Goal: Task Accomplishment & Management: Manage account settings

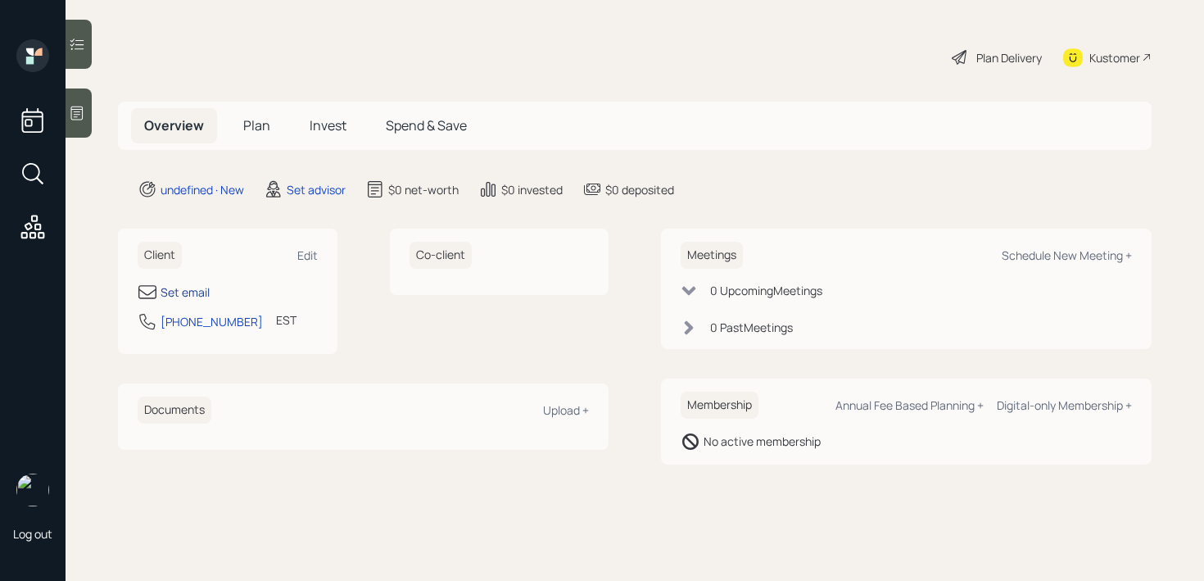
click at [193, 292] on div "Set email" at bounding box center [185, 291] width 49 height 17
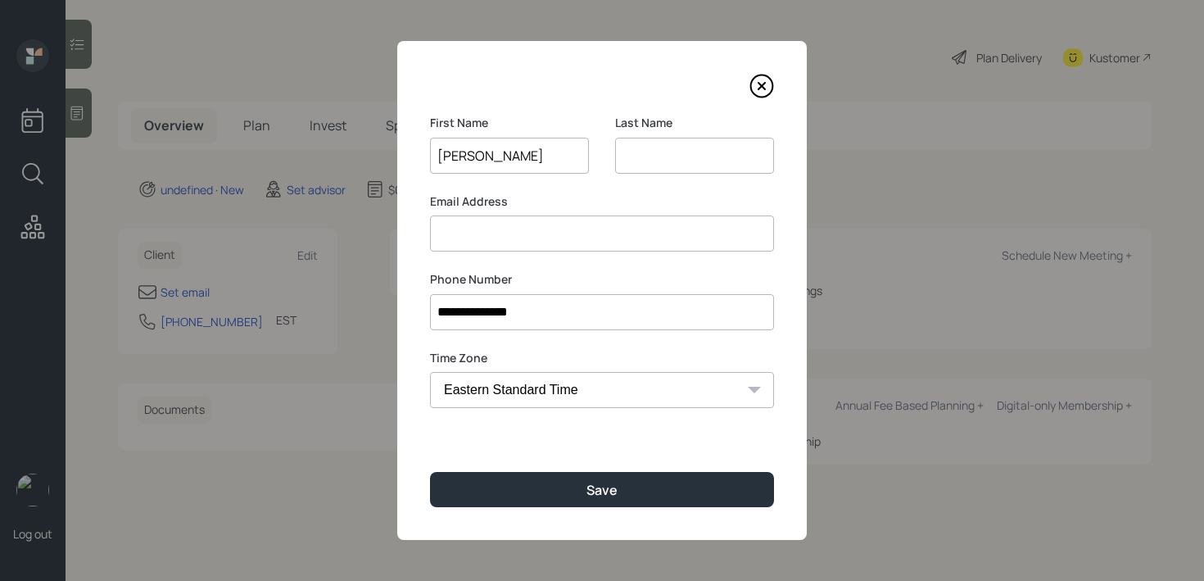
type input "Mona"
type input "Hippolitus"
click at [649, 229] on input at bounding box center [602, 233] width 344 height 36
click at [572, 315] on input "**********" at bounding box center [602, 312] width 344 height 36
click at [628, 218] on input at bounding box center [602, 233] width 344 height 36
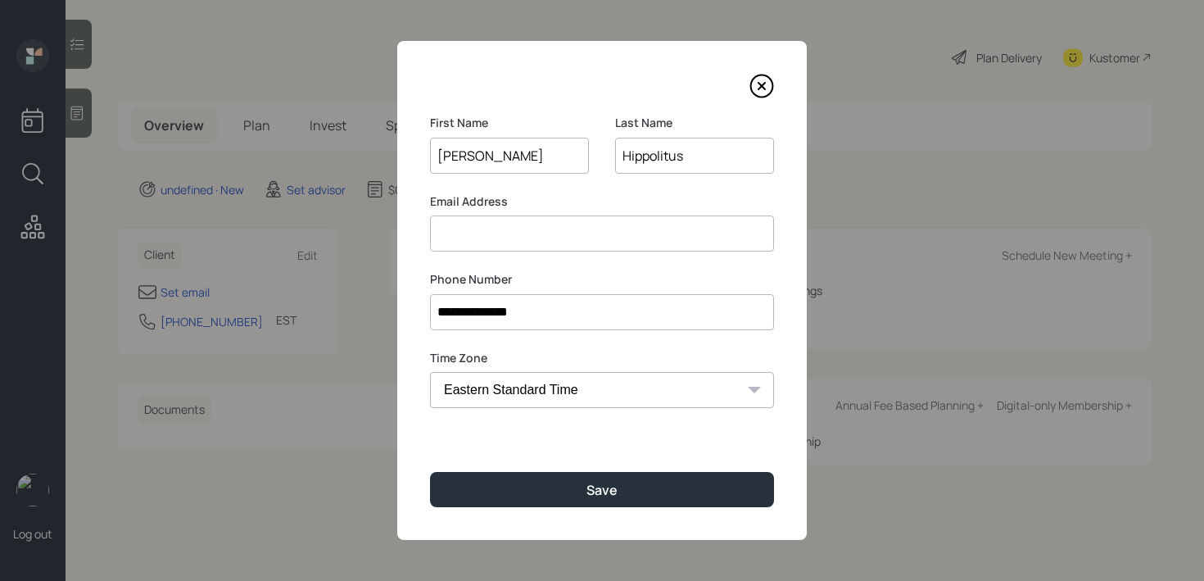
drag, startPoint x: 721, startPoint y: 153, endPoint x: 485, endPoint y: 153, distance: 236.0
click at [485, 153] on div "First Name Mona Last Name Hippolitus" at bounding box center [602, 154] width 344 height 79
click at [503, 235] on input at bounding box center [602, 233] width 344 height 36
paste input "Hippolitus"
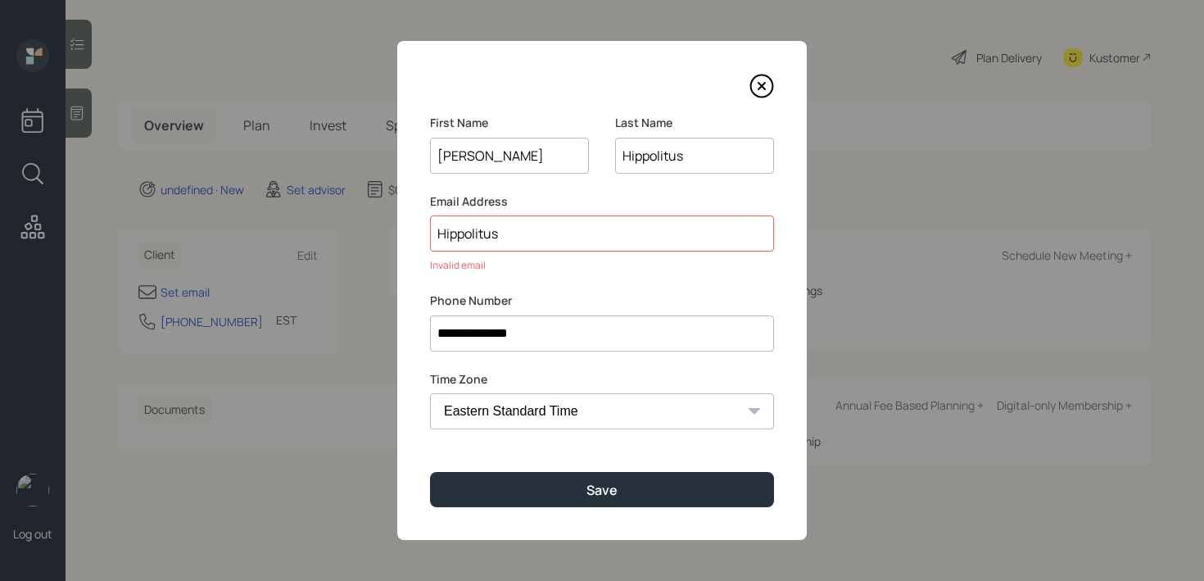
click at [445, 234] on input "Hippolitus" at bounding box center [602, 233] width 344 height 36
click at [586, 234] on input "hippolitus" at bounding box center [602, 233] width 344 height 36
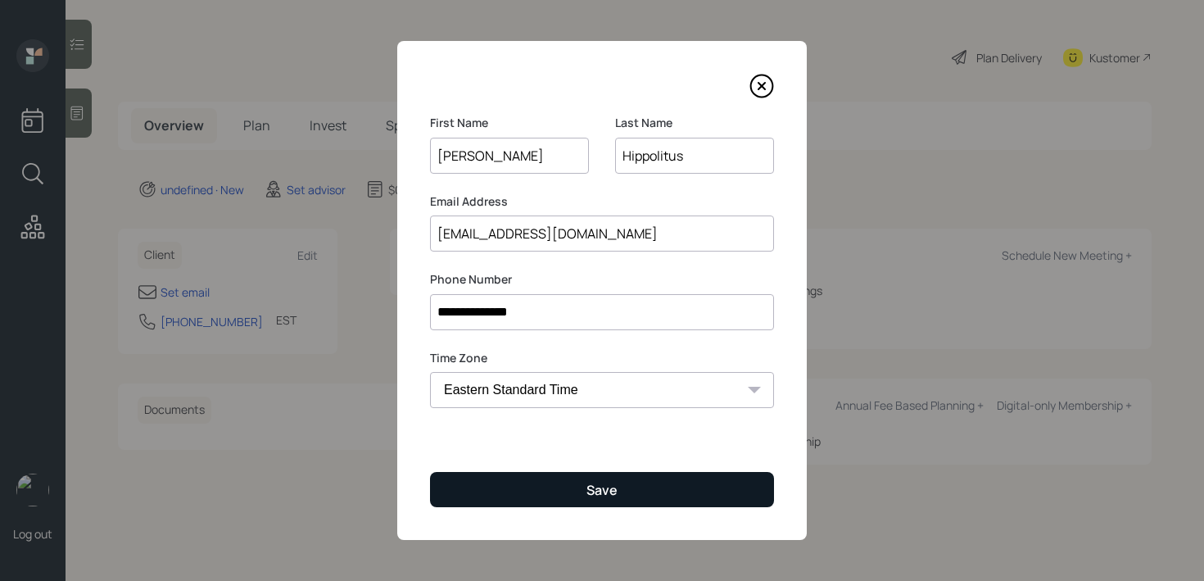
type input "hippolitus@me.com"
click at [622, 484] on button "Save" at bounding box center [602, 489] width 344 height 35
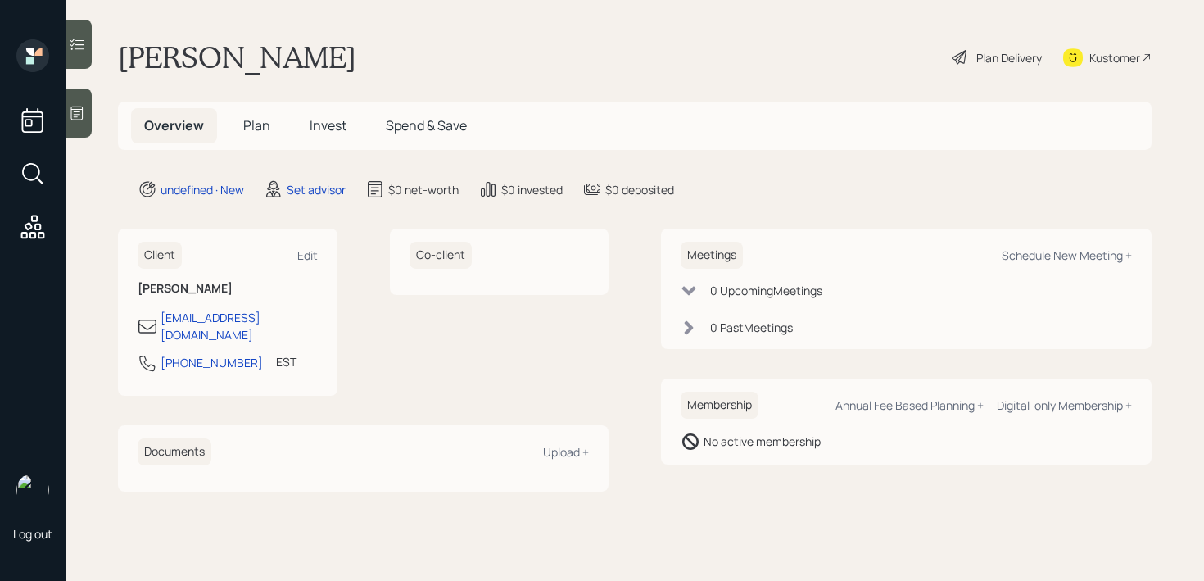
click at [79, 129] on div at bounding box center [79, 112] width 26 height 49
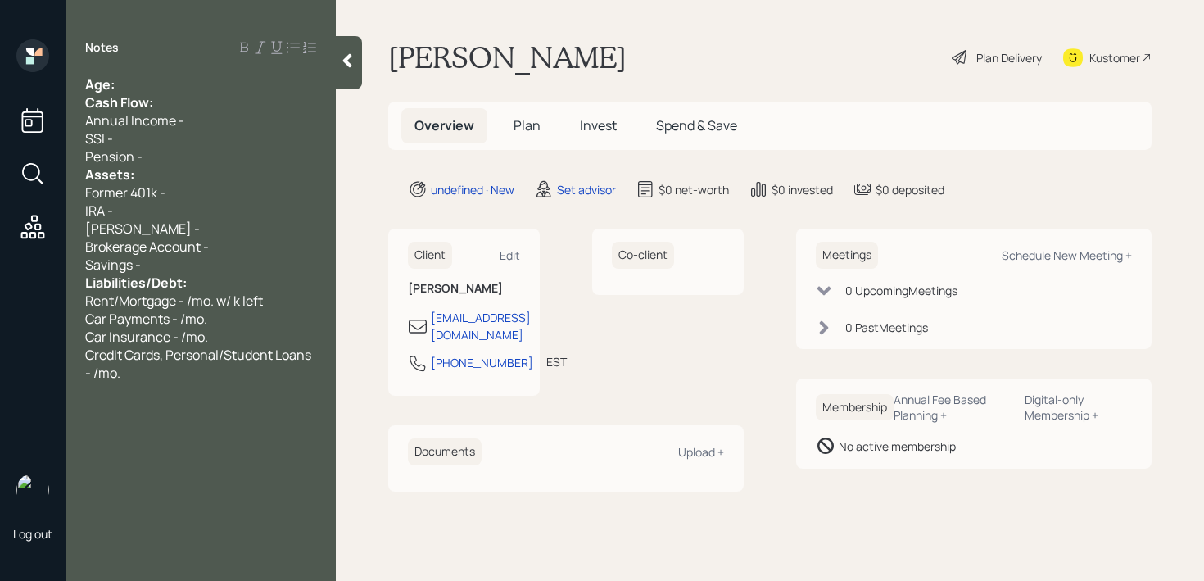
click at [222, 64] on div "Notes Age: Cash Flow: Annual Income - SSI - Pension - Assets: Former 401k - IRA…" at bounding box center [201, 300] width 270 height 522
click at [218, 70] on div "Notes Age: Cash Flow: Annual Income - SSI - Pension - Assets: Former 401k - IRA…" at bounding box center [201, 300] width 270 height 522
click at [211, 85] on div "Age:" at bounding box center [200, 84] width 231 height 18
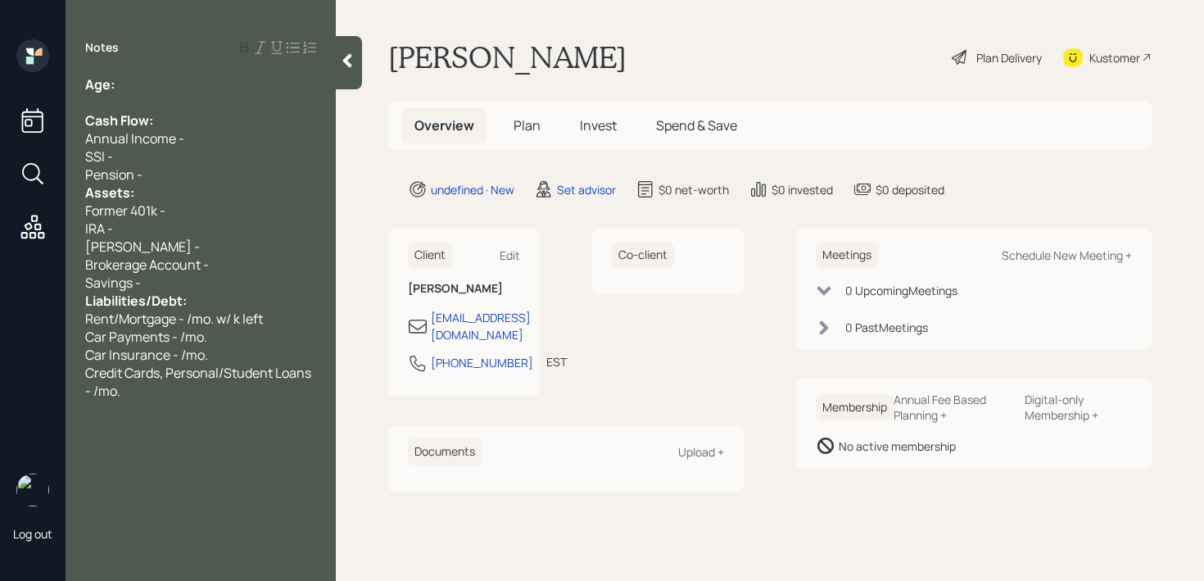
click at [189, 177] on div "Pension -" at bounding box center [200, 175] width 231 height 18
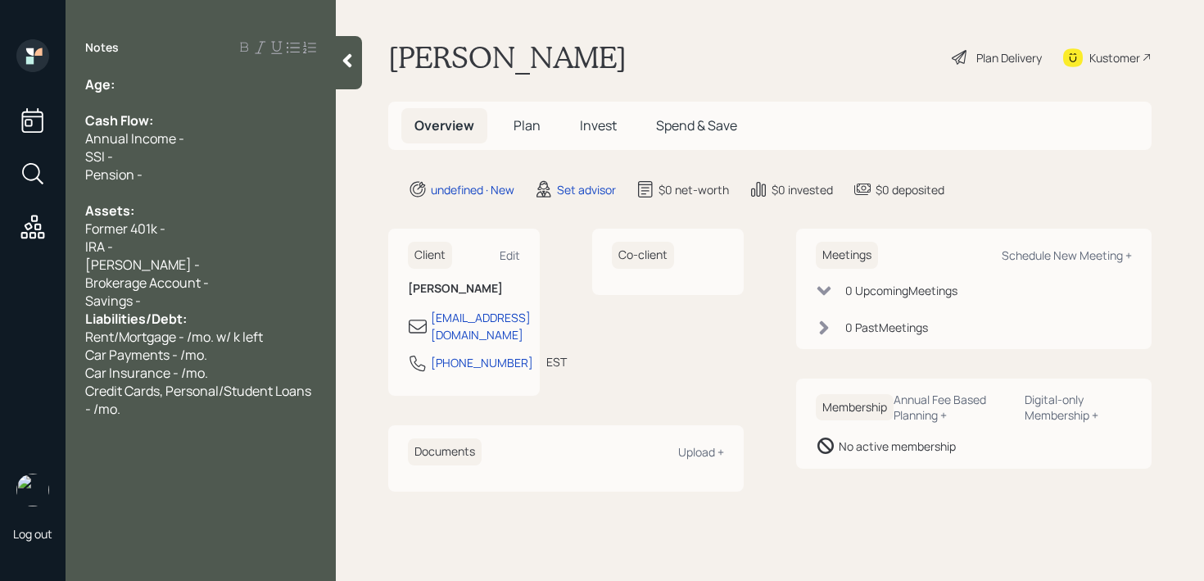
click at [168, 265] on div "Roth IRA -" at bounding box center [200, 265] width 231 height 18
click at [170, 297] on div "Savings -" at bounding box center [200, 301] width 231 height 18
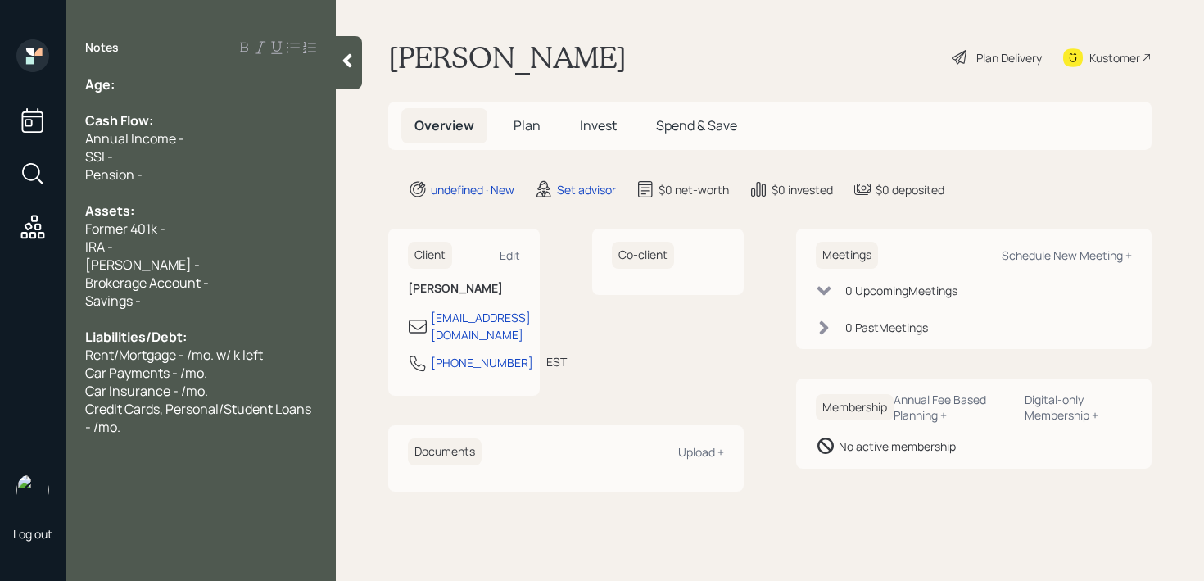
click at [138, 88] on div "Age:" at bounding box center [200, 84] width 231 height 18
drag, startPoint x: 132, startPoint y: 89, endPoint x: 116, endPoint y: 89, distance: 15.6
click at [116, 89] on div "Age: 75" at bounding box center [200, 84] width 231 height 18
click at [199, 118] on div "Cash Flow:" at bounding box center [200, 120] width 231 height 18
click at [179, 224] on div "Former 401k -" at bounding box center [200, 229] width 231 height 18
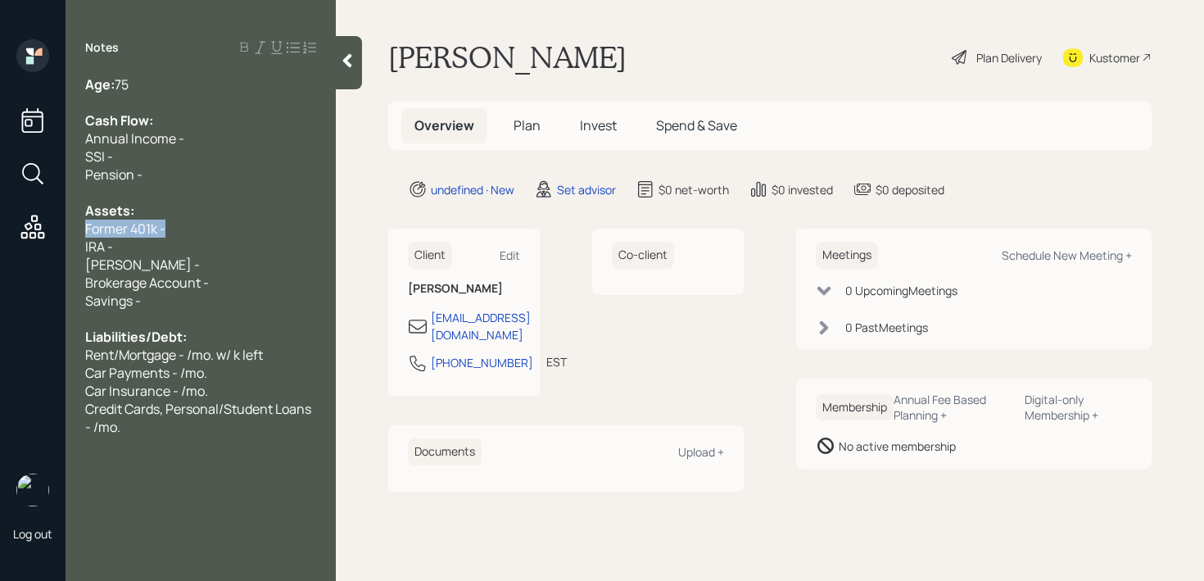
drag, startPoint x: 179, startPoint y: 224, endPoint x: 50, endPoint y: 224, distance: 128.6
click at [53, 224] on div "Log out Notes Age: 75 Cash Flow: Annual Income - SSI - Pension - Assets: Former…" at bounding box center [602, 290] width 1204 height 581
click at [147, 225] on span "Former 401k -" at bounding box center [125, 229] width 80 height 18
click at [189, 240] on div "IRA -" at bounding box center [200, 247] width 231 height 18
click at [124, 247] on div "IRA -" at bounding box center [200, 247] width 231 height 18
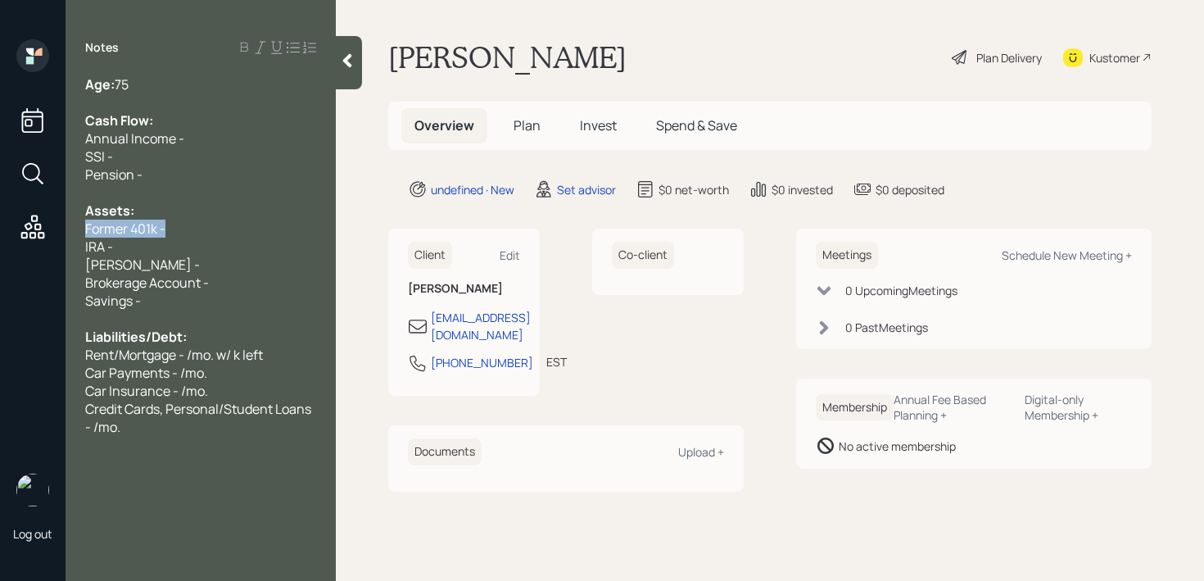
drag, startPoint x: 184, startPoint y: 229, endPoint x: 0, endPoint y: 229, distance: 183.5
click at [0, 229] on div "Log out Notes Age: 75 Cash Flow: Annual Income - SSI - Pension - Assets: Former…" at bounding box center [602, 290] width 1204 height 581
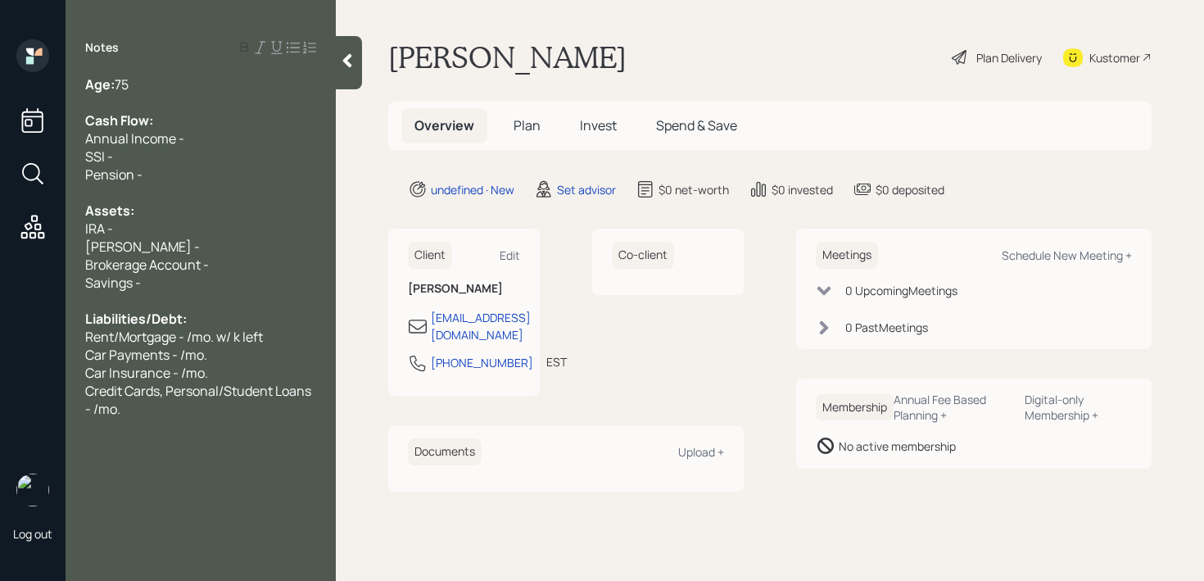
click at [187, 217] on div "Assets:" at bounding box center [200, 211] width 231 height 18
click at [188, 225] on div "IRA -" at bounding box center [200, 229] width 231 height 18
click at [202, 210] on div "Assets:" at bounding box center [200, 211] width 231 height 18
click at [208, 249] on div "Roth IRA -" at bounding box center [200, 247] width 231 height 18
drag, startPoint x: 212, startPoint y: 249, endPoint x: 0, endPoint y: 249, distance: 212.2
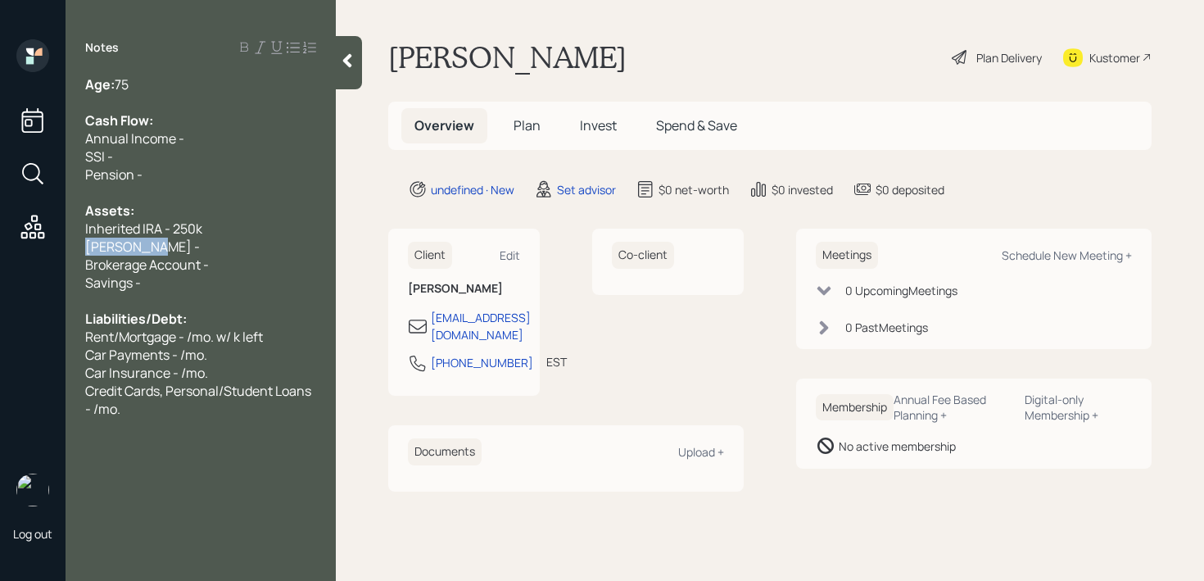
click at [0, 249] on div "Log out Notes Age: 75 Cash Flow: Annual Income - SSI - Pension - Assets: Inheri…" at bounding box center [602, 290] width 1204 height 581
click at [161, 244] on div "Roth IRA -" at bounding box center [200, 247] width 231 height 18
click at [202, 269] on span "Brokerage Account -" at bounding box center [147, 265] width 124 height 18
click at [202, 274] on div "Savings -" at bounding box center [200, 283] width 231 height 18
click at [216, 168] on div "Pension -" at bounding box center [200, 175] width 231 height 18
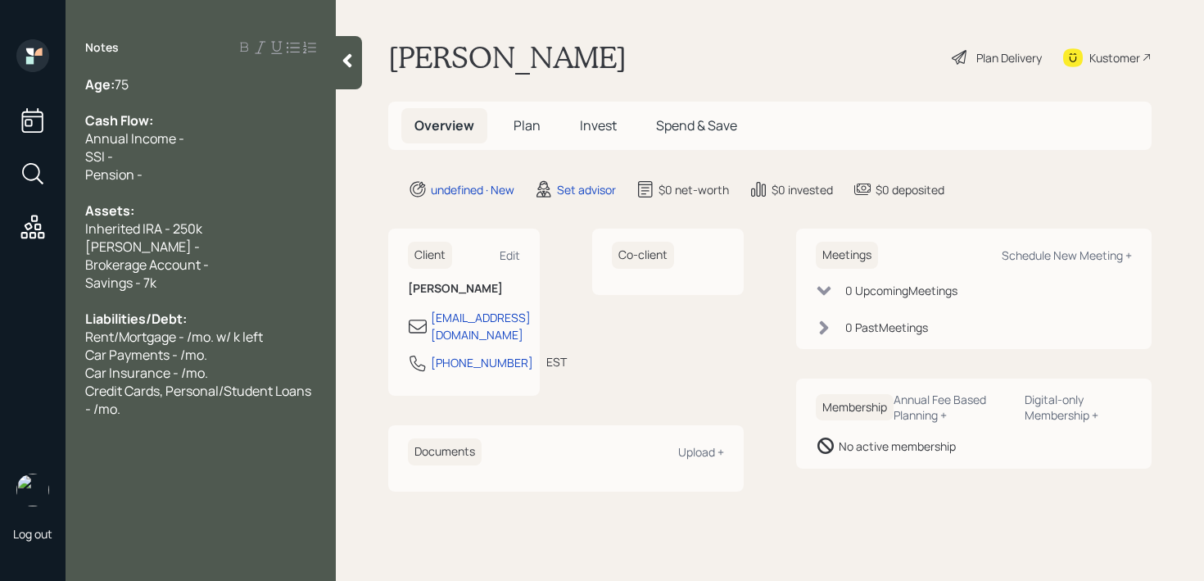
click at [216, 168] on div "Pension -" at bounding box center [200, 175] width 231 height 18
click at [216, 158] on div "SSI -" at bounding box center [200, 156] width 231 height 18
click at [164, 166] on div "Pension -" at bounding box center [200, 175] width 231 height 18
click at [120, 152] on span "SSI - /mo." at bounding box center [113, 156] width 57 height 18
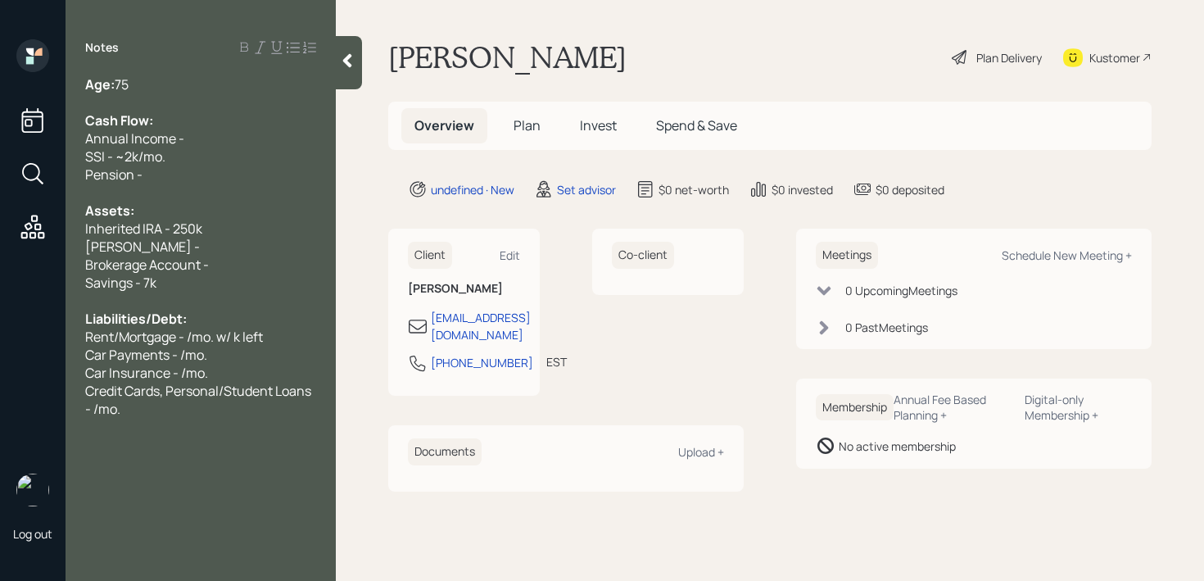
click at [218, 133] on div "Annual Income -" at bounding box center [200, 138] width 231 height 18
click at [217, 148] on div "SSI - ~2k/mo." at bounding box center [200, 156] width 231 height 18
click at [217, 166] on div "Pension -" at bounding box center [200, 175] width 231 height 18
click at [147, 176] on span "Pension - /mo." at bounding box center [128, 175] width 87 height 18
click at [193, 370] on span "Car Insurance - /mo." at bounding box center [146, 373] width 123 height 18
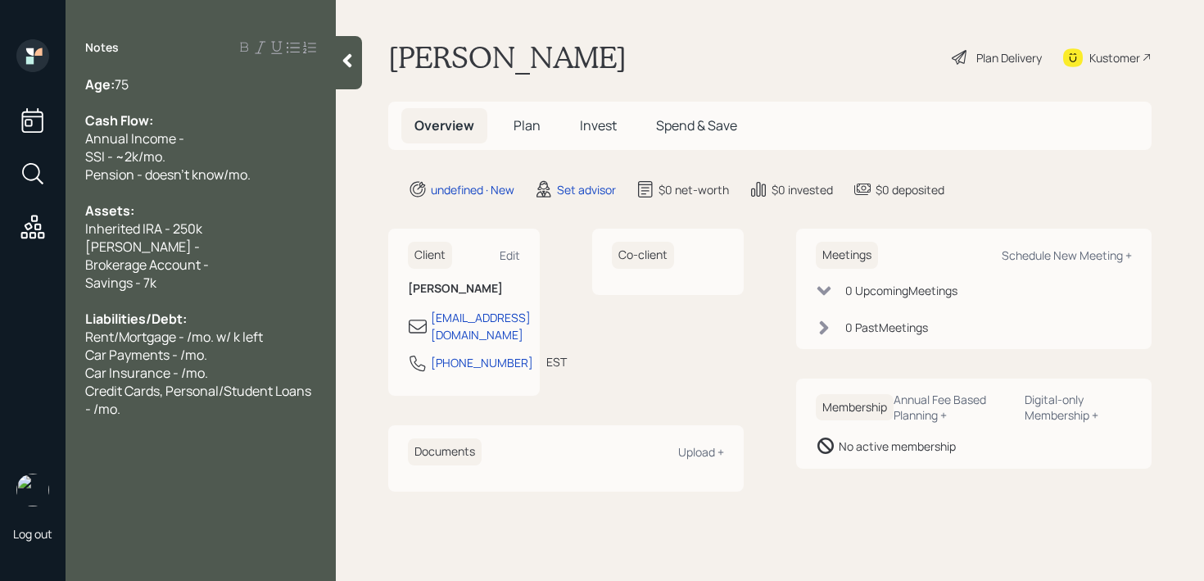
click at [210, 415] on div "Credit Cards, Personal/Student Loans - /mo." at bounding box center [200, 400] width 231 height 36
click at [224, 281] on div "Savings - 7k" at bounding box center [200, 283] width 231 height 18
drag, startPoint x: 234, startPoint y: 270, endPoint x: 0, endPoint y: 262, distance: 234.4
click at [0, 262] on div "Log out Notes Age: 75 Cash Flow: Annual Income - SSI - ~2k/mo. Pension - doesn'…" at bounding box center [602, 290] width 1204 height 581
click at [178, 122] on div "Cash Flow:" at bounding box center [200, 120] width 231 height 18
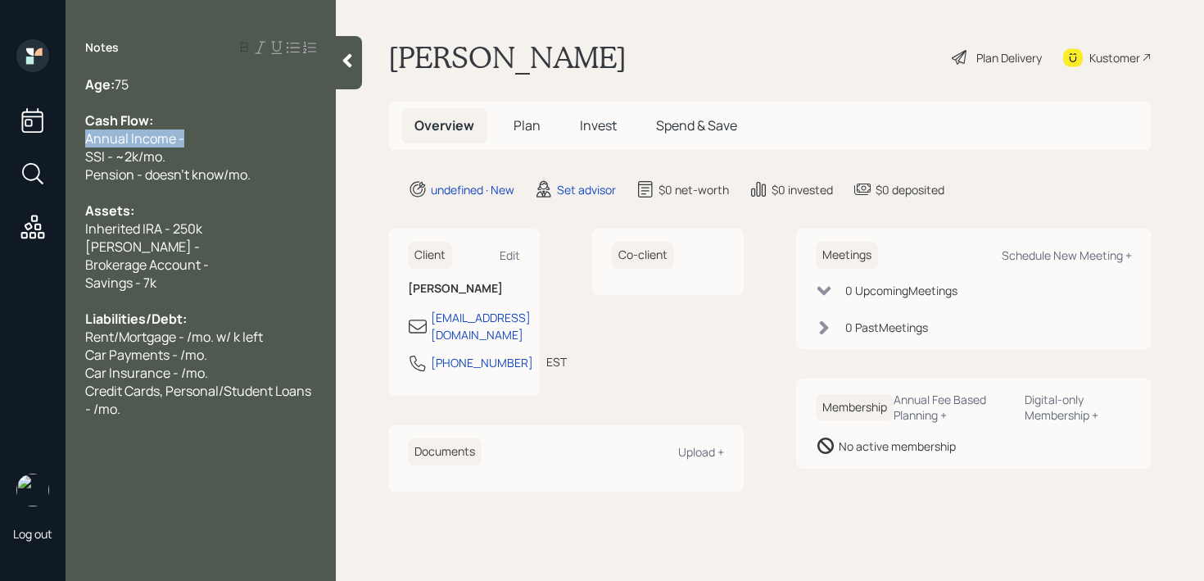
drag, startPoint x: 196, startPoint y: 135, endPoint x: 25, endPoint y: 136, distance: 171.2
click at [25, 136] on div "Log out Notes Age: 75 Cash Flow: Annual Income - SSI - ~2k/mo. Pension - doesn'…" at bounding box center [602, 290] width 1204 height 581
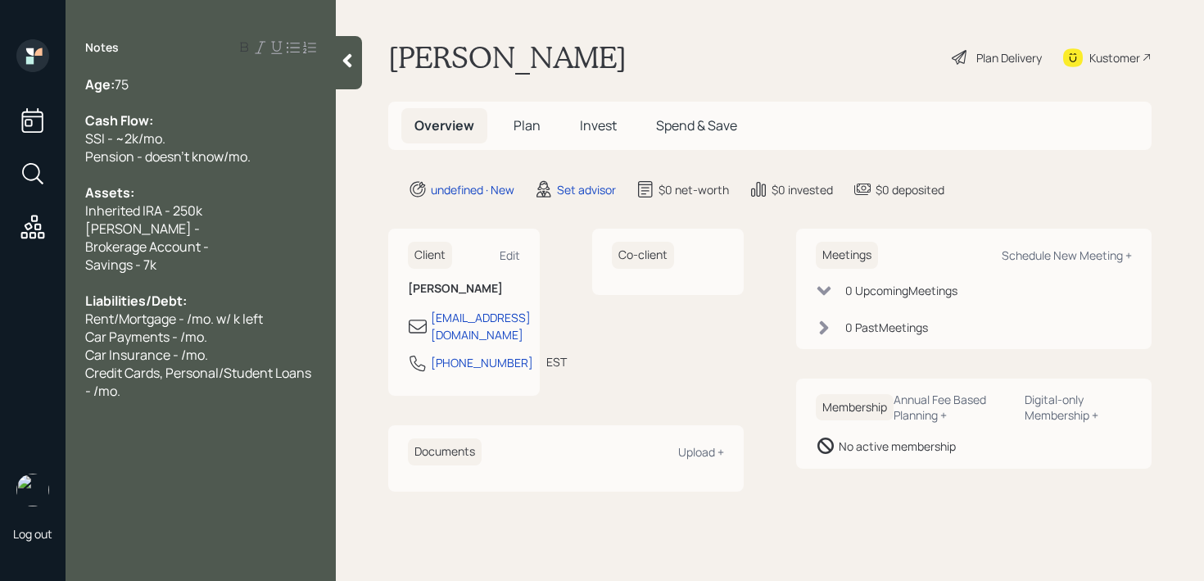
click at [164, 66] on div "Notes Age: 75 Cash Flow: SSI - ~2k/mo. Pension - doesn't know/mo. Assets: Inher…" at bounding box center [201, 300] width 270 height 522
click at [164, 79] on div "Age: 75" at bounding box center [200, 84] width 231 height 18
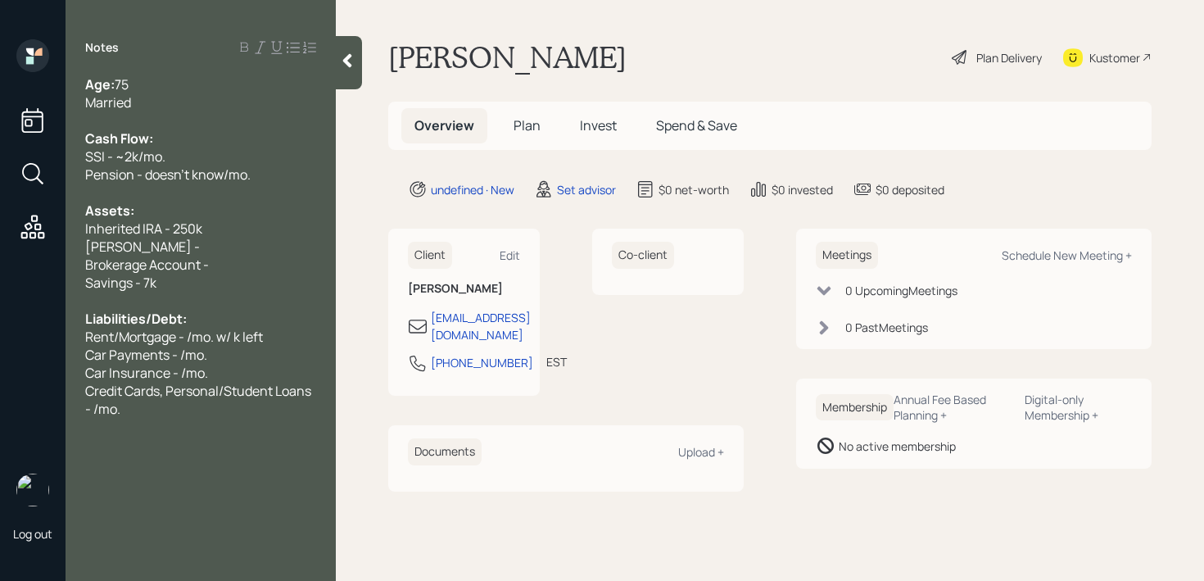
click at [226, 229] on div "Inherited IRA - 250k" at bounding box center [200, 229] width 231 height 18
click at [228, 265] on div "Brokerage Account -" at bounding box center [200, 265] width 231 height 18
drag, startPoint x: 234, startPoint y: 265, endPoint x: 24, endPoint y: 265, distance: 209.8
click at [24, 265] on div "Log out Notes Age: 75 Married Cash Flow: SSI - ~2k/mo. Pension - doesn't know/m…" at bounding box center [602, 290] width 1204 height 581
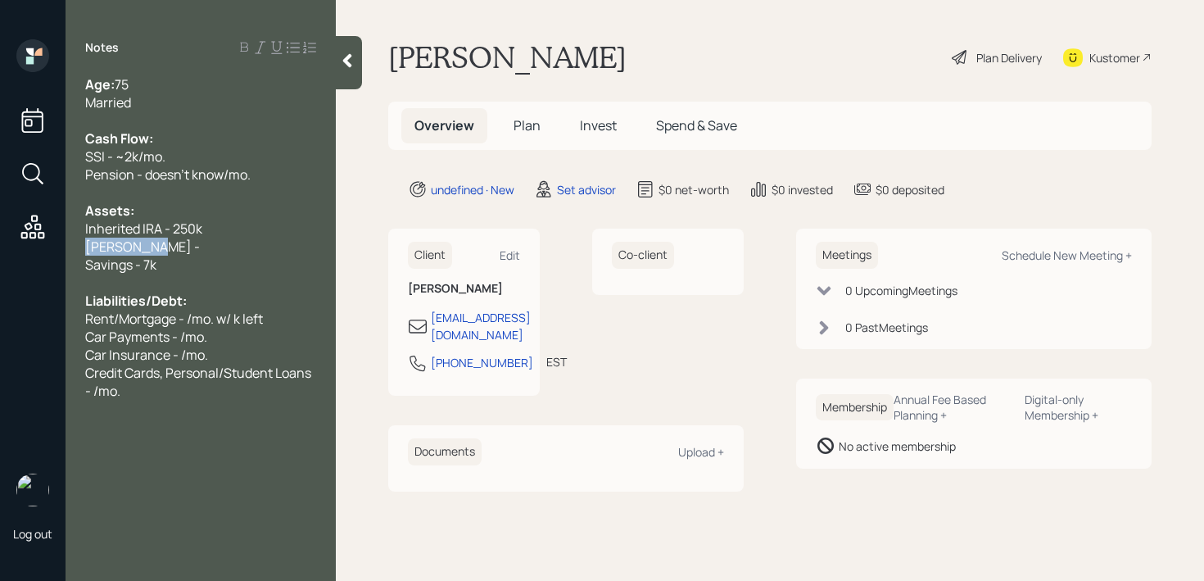
drag, startPoint x: 118, startPoint y: 254, endPoint x: 31, endPoint y: 254, distance: 86.8
click at [31, 254] on div "Log out Notes Age: 75 Married Cash Flow: SSI - ~2k/mo. Pension - doesn't know/m…" at bounding box center [602, 290] width 1204 height 581
click at [162, 234] on span "Inherited IRA - 250k" at bounding box center [143, 229] width 117 height 18
click at [186, 239] on div at bounding box center [200, 247] width 231 height 18
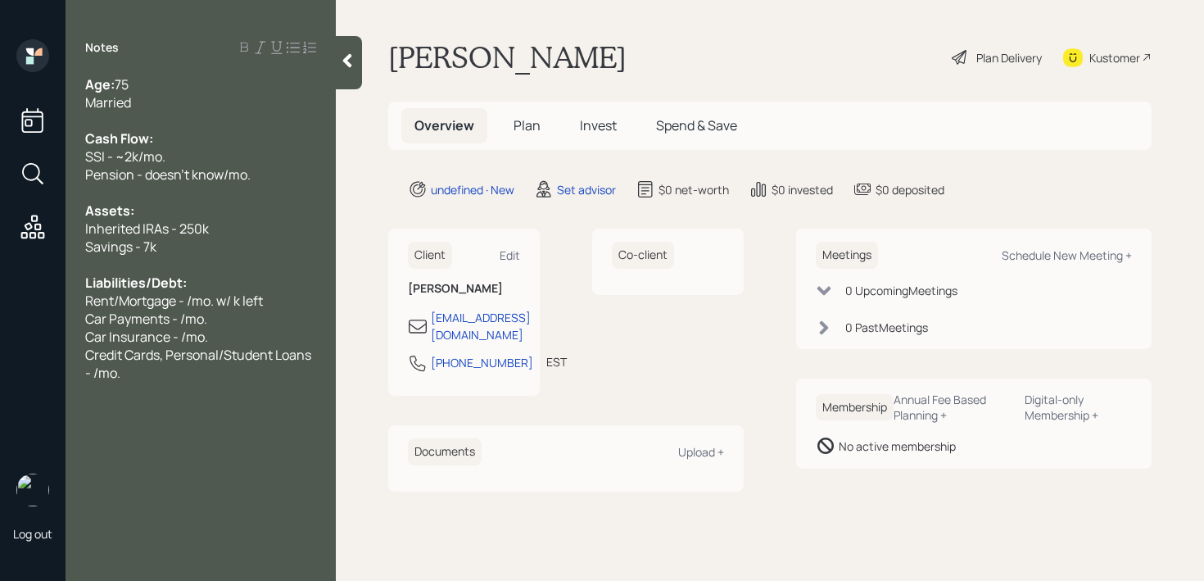
click at [162, 89] on div "Age: 75" at bounding box center [200, 84] width 231 height 18
drag, startPoint x: 162, startPoint y: 96, endPoint x: 70, endPoint y: 96, distance: 91.8
click at [70, 96] on div "Age: 75 Married Cash Flow: SSI - ~2k/mo. Pension - doesn't know/mo. Assets: Inh…" at bounding box center [201, 228] width 270 height 306
click at [147, 91] on div "Age: 75" at bounding box center [200, 84] width 231 height 18
click at [175, 91] on div "Age: 75" at bounding box center [200, 84] width 231 height 18
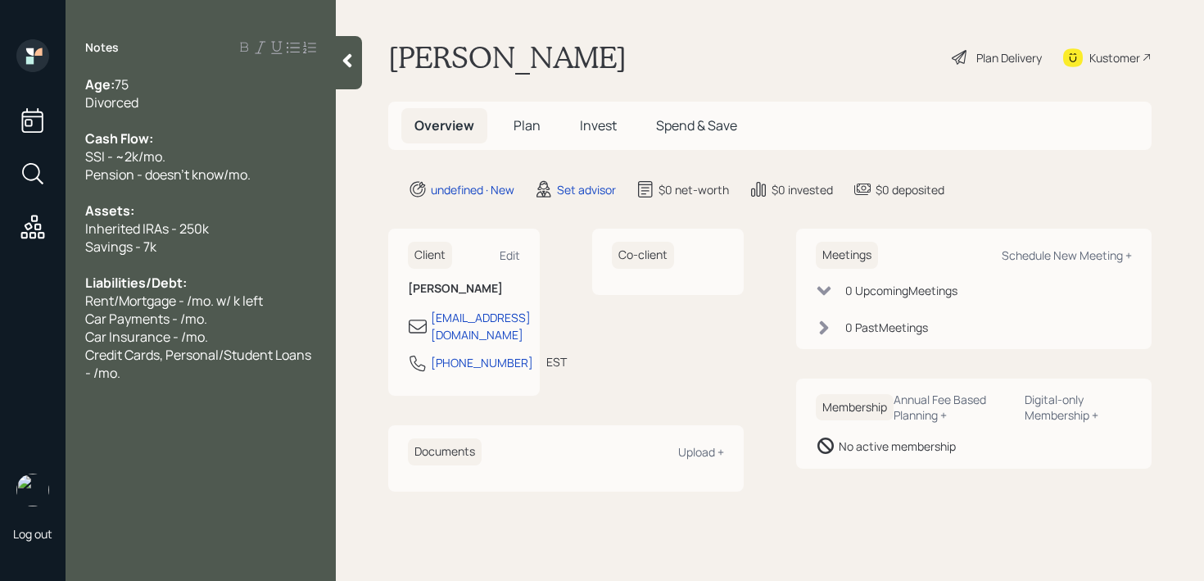
click at [175, 135] on div "Cash Flow:" at bounding box center [200, 138] width 231 height 18
click at [186, 156] on div "SSI - ~2k/mo." at bounding box center [200, 156] width 231 height 18
click at [278, 156] on div "SSI - ~2k/mo." at bounding box center [200, 156] width 231 height 18
click at [245, 159] on div "SSI - ~2k/mo." at bounding box center [200, 156] width 231 height 18
click at [260, 181] on div "Pension - doesn't know/mo." at bounding box center [200, 175] width 231 height 18
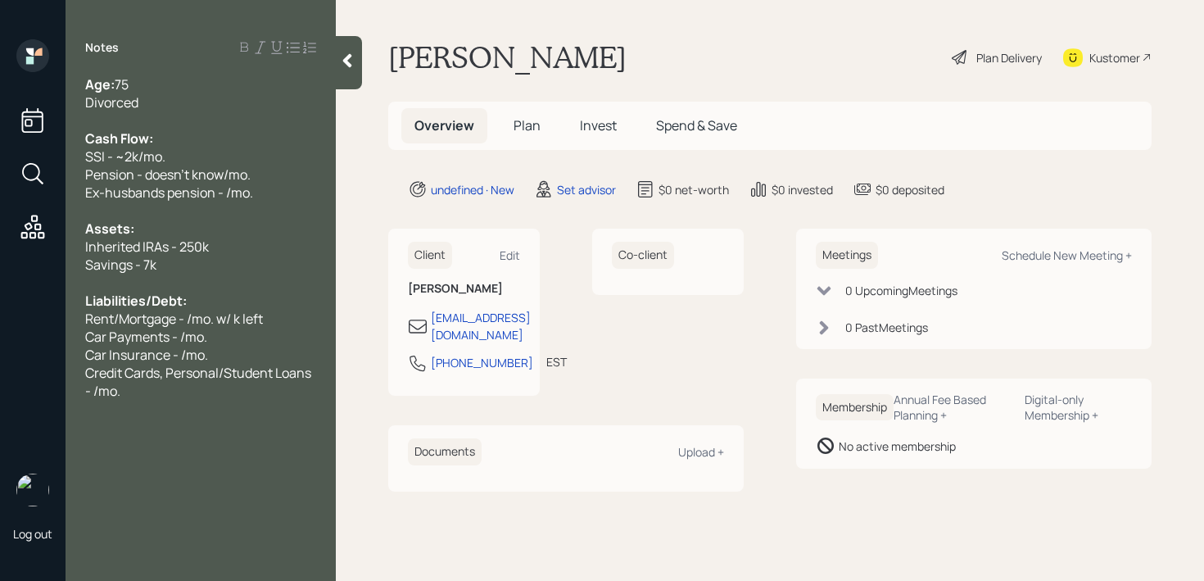
click at [233, 397] on div "Credit Cards, Personal/Student Loans - /mo." at bounding box center [200, 382] width 231 height 36
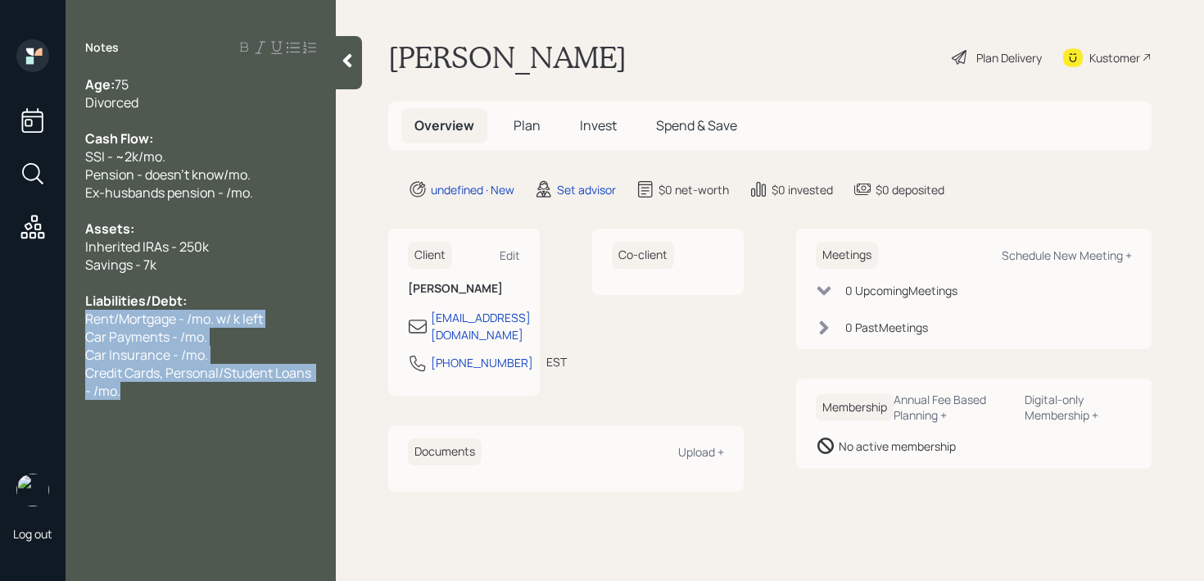
drag, startPoint x: 233, startPoint y: 397, endPoint x: 82, endPoint y: 325, distance: 167.1
click at [82, 325] on div "Age: 75 Divorced Cash Flow: SSI - ~2k/mo. Pension - doesn't know/mo. Ex-husband…" at bounding box center [201, 237] width 270 height 324
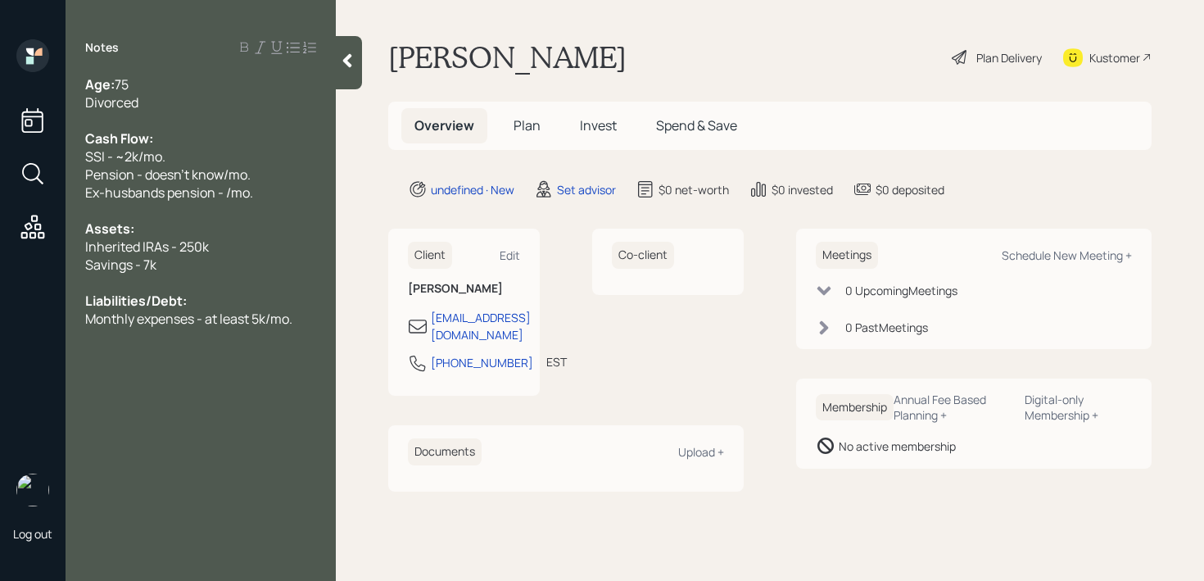
click at [265, 323] on span "Monthly expenses - at least 5k/mo." at bounding box center [188, 319] width 207 height 18
click at [242, 321] on span "Monthly expenses - at least 5k/mo." at bounding box center [188, 319] width 207 height 18
click at [252, 320] on span "Monthly expenses - at least 5k/mo." at bounding box center [188, 319] width 207 height 18
click at [347, 74] on div at bounding box center [349, 62] width 26 height 53
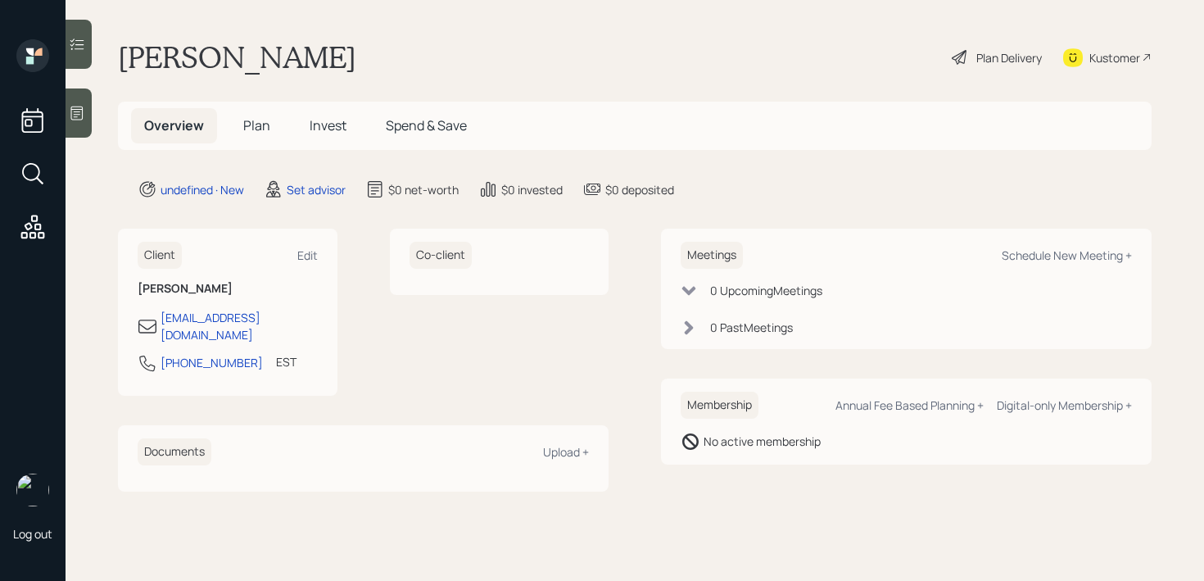
click at [78, 120] on icon at bounding box center [77, 113] width 16 height 16
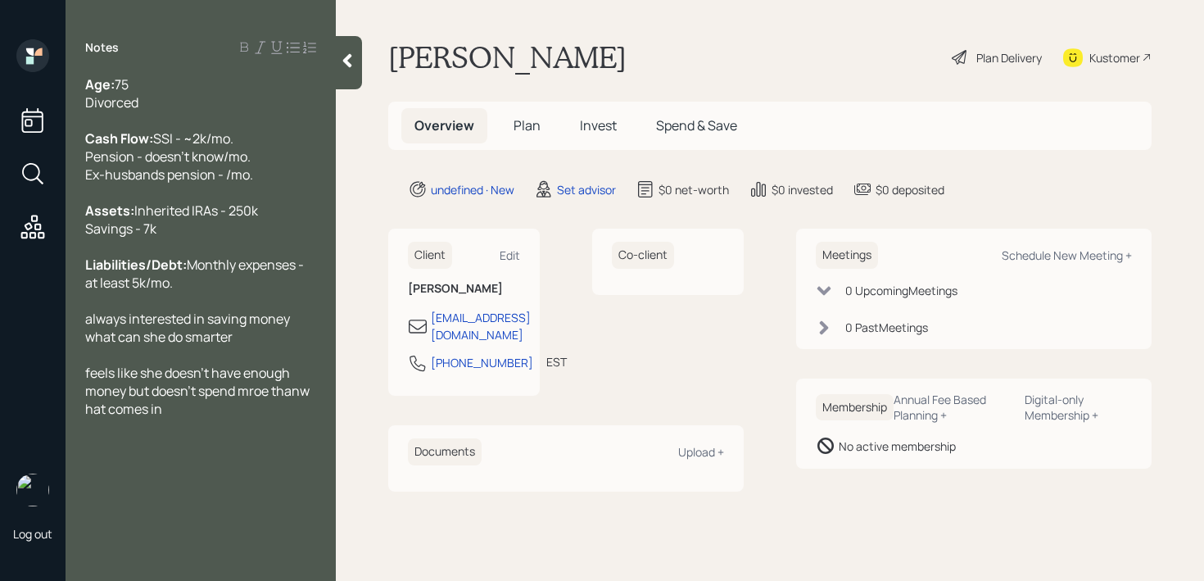
click at [348, 83] on div at bounding box center [349, 62] width 26 height 53
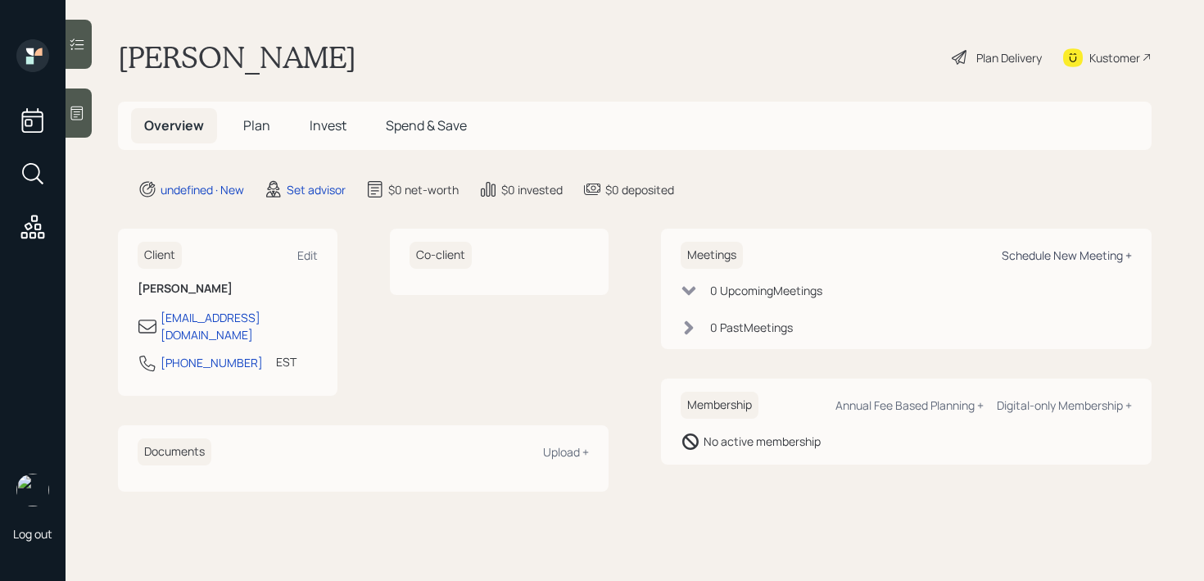
click at [1031, 252] on div "Schedule New Meeting +" at bounding box center [1067, 255] width 130 height 16
select select "round-robin"
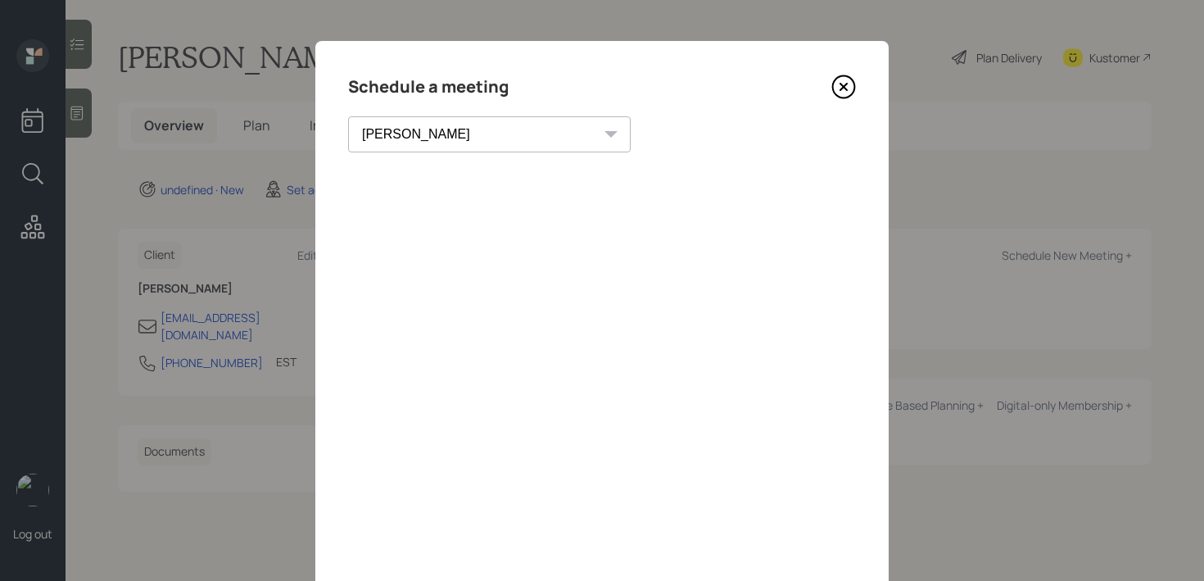
click at [841, 91] on icon at bounding box center [844, 87] width 25 height 25
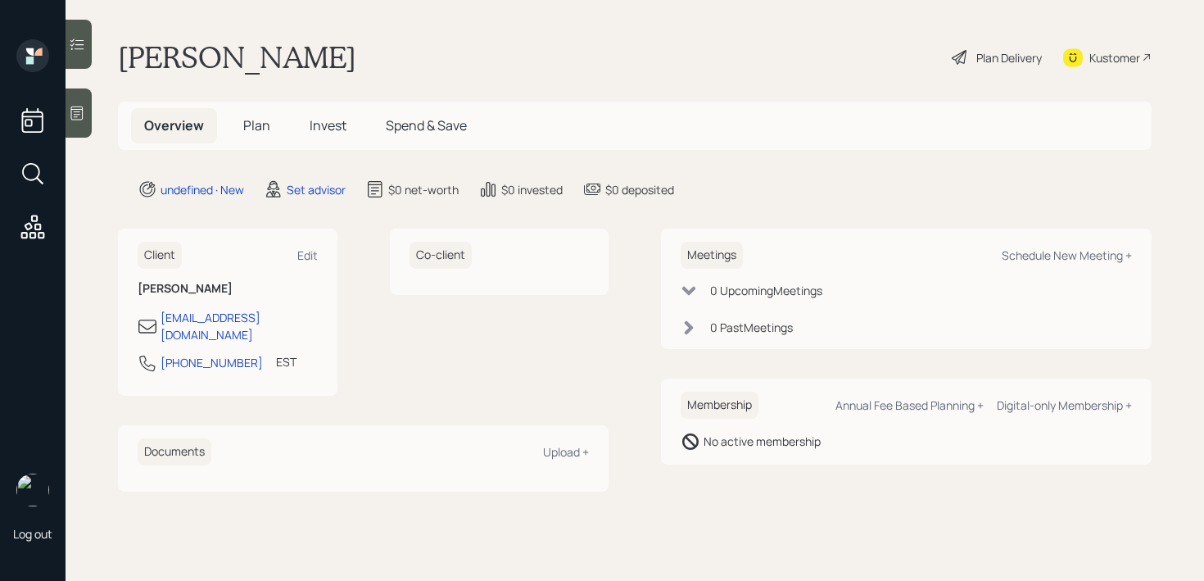
click at [1093, 61] on div "Kustomer" at bounding box center [1115, 57] width 51 height 17
click at [72, 130] on div at bounding box center [79, 112] width 26 height 49
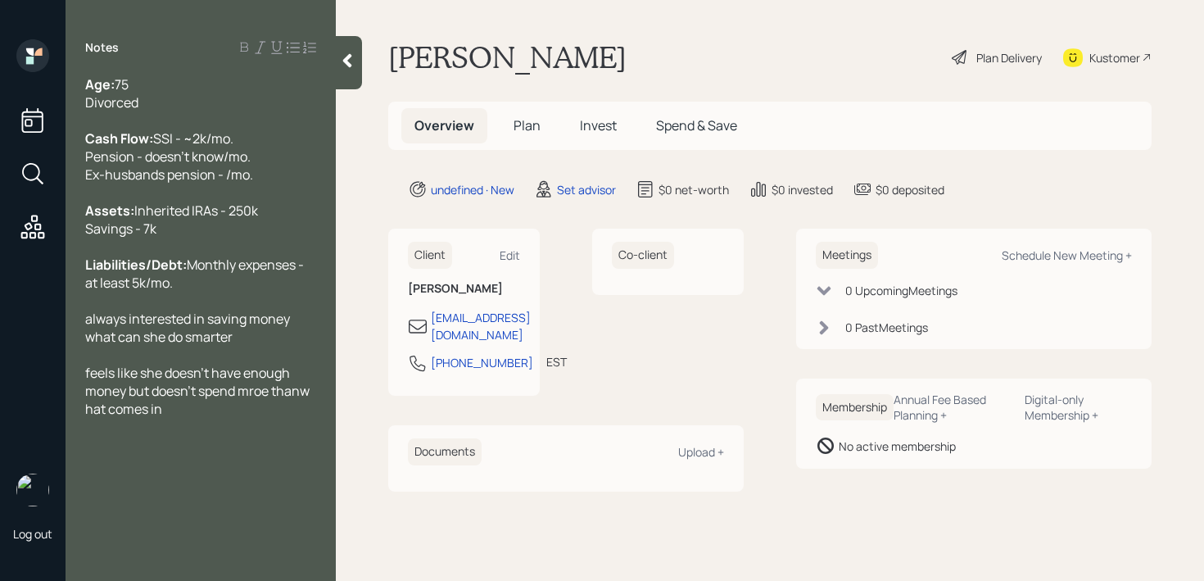
click at [228, 418] on span "feels like she doesn't have enough money but doesn't spend mroe thanw hat comes…" at bounding box center [198, 391] width 227 height 54
click at [268, 418] on span "feels like she doesn't have enough money but doesn't spend mroe thanw hat comes…" at bounding box center [198, 391] width 227 height 54
click at [84, 418] on div "Age: 75 Divorced Cash Flow: SSI - ~2k/mo. Pension - doesn't know/mo. Ex-husband…" at bounding box center [201, 246] width 270 height 342
click at [85, 418] on div "Age: 75 Divorced Cash Flow: SSI - ~2k/mo. Pension - doesn't know/mo. Ex-husband…" at bounding box center [201, 246] width 270 height 342
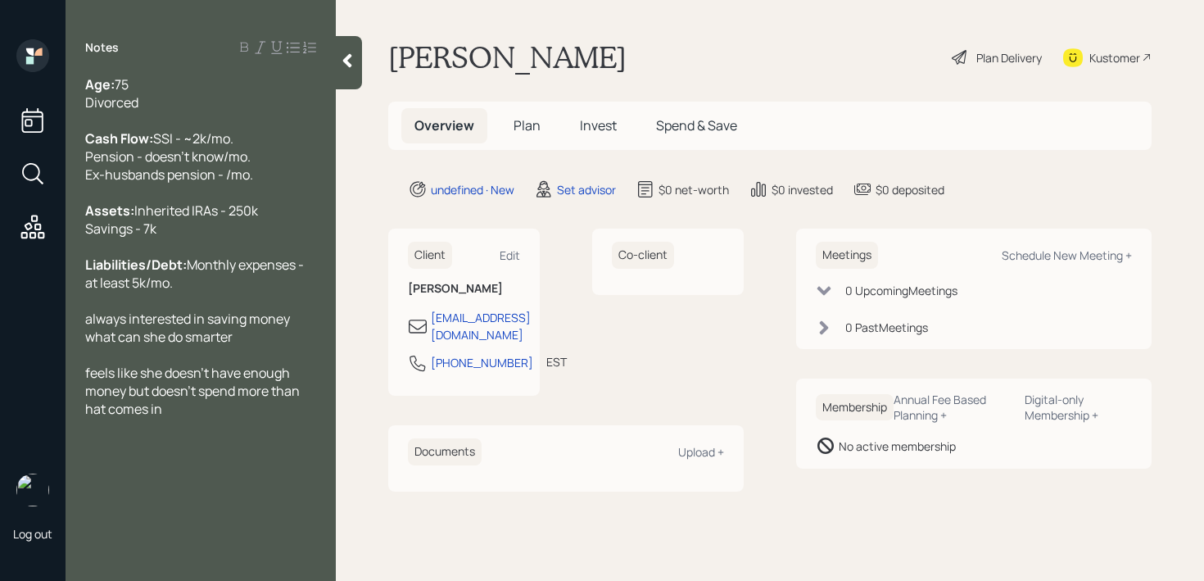
click at [87, 418] on span "feels like she doesn't have enough money but doesn't spend more than hat comes …" at bounding box center [193, 391] width 217 height 54
click at [182, 418] on div "feels like she doesn't have enough money but doesn't spend more than what comes…" at bounding box center [200, 391] width 231 height 54
click at [91, 346] on span "always interested in saving money what can she do smarter" at bounding box center [188, 328] width 207 height 36
click at [251, 346] on span "Always interested in saving money what can she do smarter" at bounding box center [189, 328] width 208 height 36
click at [293, 346] on span "Always interested in saving money what can she do smarter" at bounding box center [189, 328] width 208 height 36
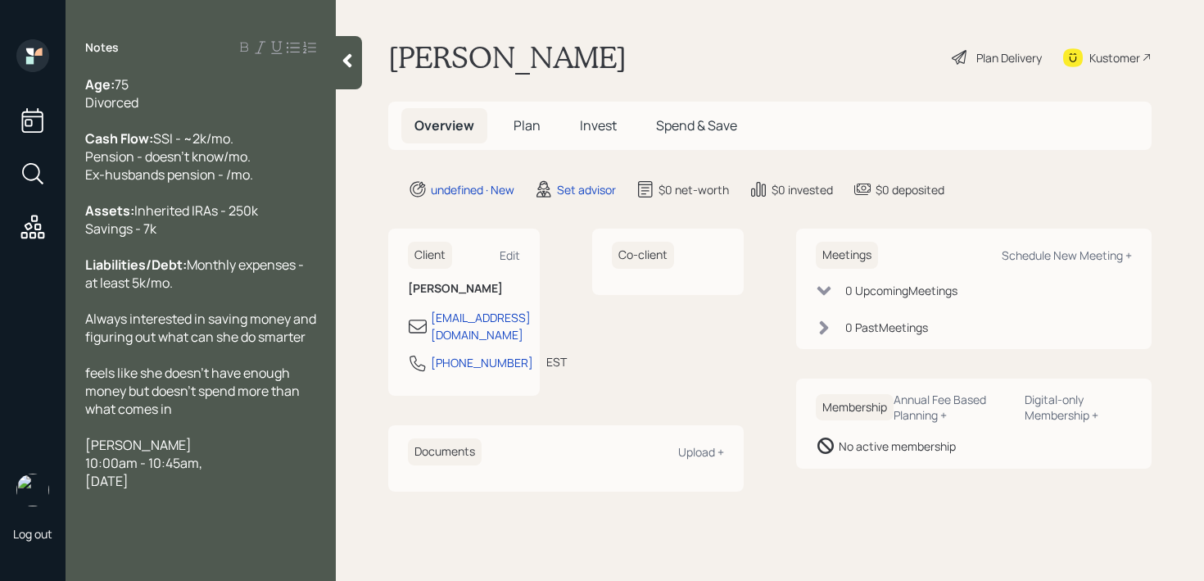
click at [256, 346] on div "Always interested in saving money and figuring out what can she do smarter" at bounding box center [200, 328] width 231 height 36
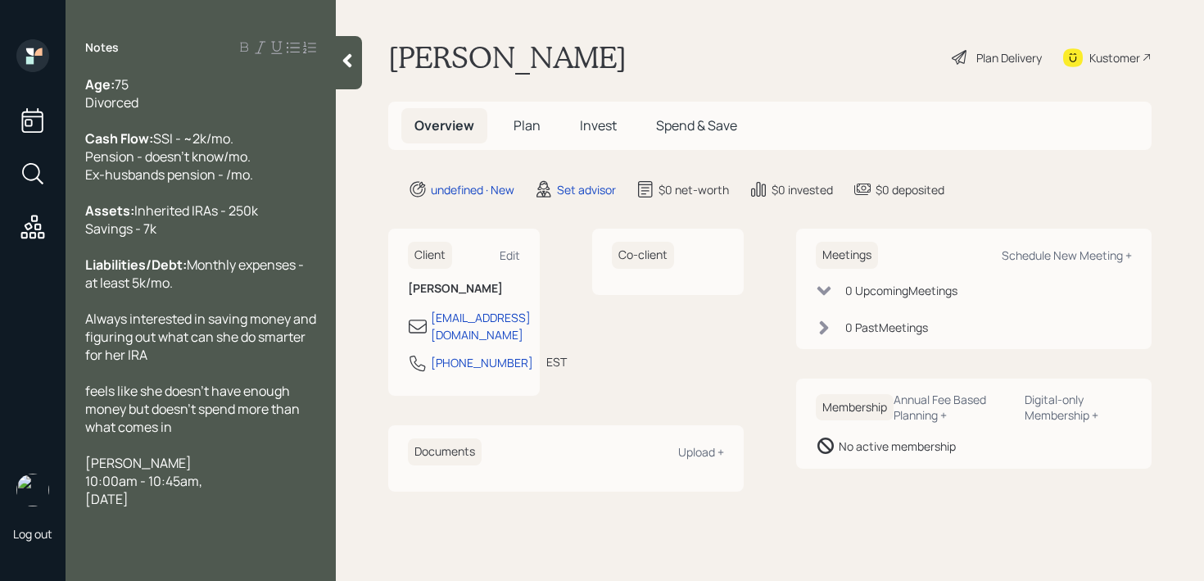
click at [93, 433] on span "feels like she doesn't have enough money but doesn't spend more than what comes…" at bounding box center [193, 409] width 217 height 54
click at [197, 436] on div "Feels like she doesn't have enough money but doesn't spend more than what comes…" at bounding box center [200, 409] width 231 height 54
drag, startPoint x: 288, startPoint y: 539, endPoint x: 54, endPoint y: 507, distance: 235.7
click at [54, 507] on div "Log out Notes Age: 75 Divorced Cash Flow: SSI - ~2k/mo. Pension - doesn't know/…" at bounding box center [602, 290] width 1204 height 581
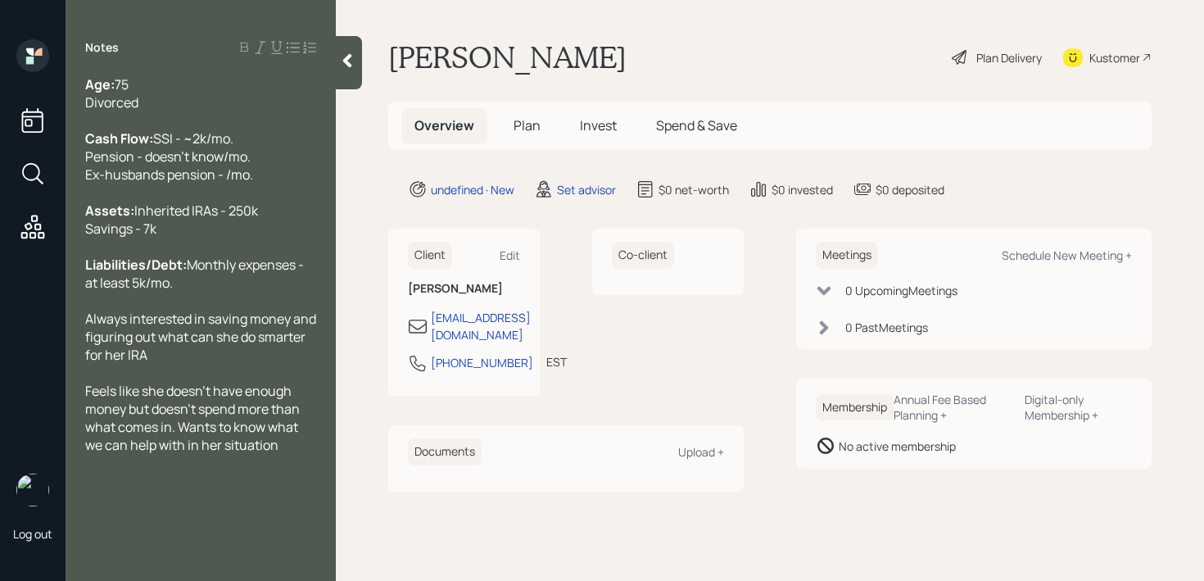
click at [229, 184] on span "SSI - ~2k/mo. Pension - doesn't know/mo. Ex-husbands pension - /mo." at bounding box center [169, 156] width 168 height 54
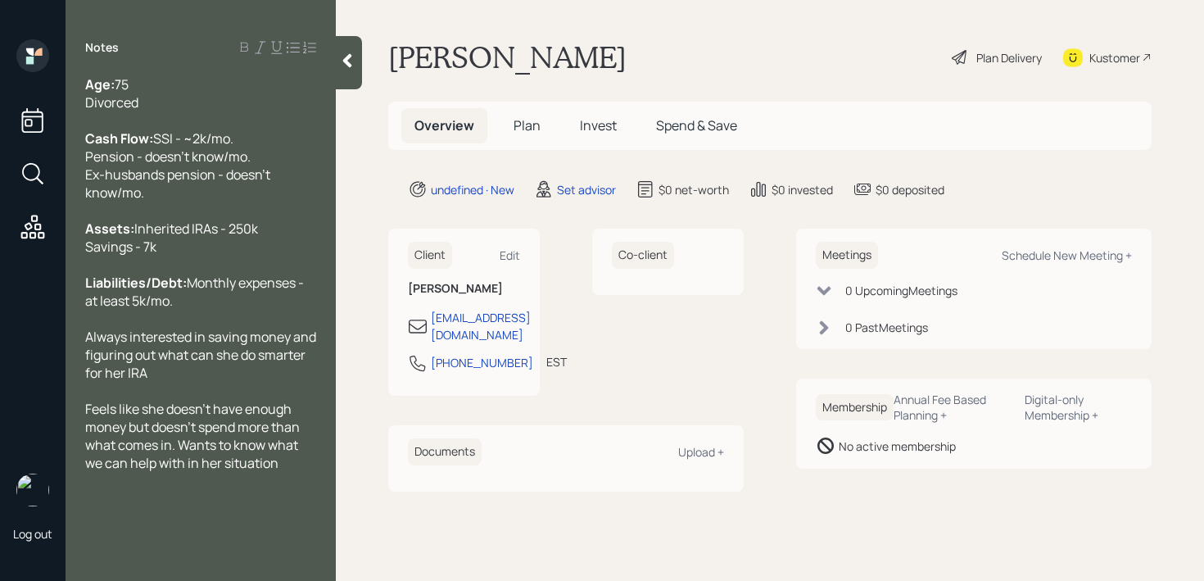
click at [296, 472] on div "Feels like she doesn't have enough money but doesn't spend more than what comes…" at bounding box center [200, 436] width 231 height 72
click at [347, 52] on icon at bounding box center [347, 60] width 16 height 16
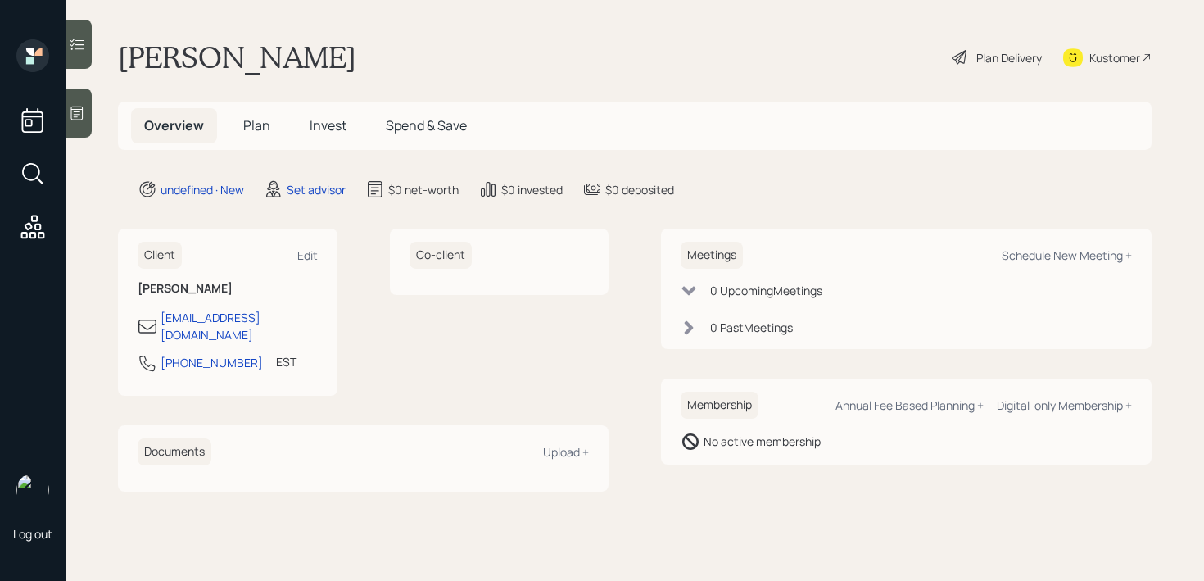
click at [565, 77] on main "Mona Hippolitus Plan Delivery Kustomer Overview Plan Invest Spend & Save undefi…" at bounding box center [635, 290] width 1139 height 581
